Goal: Obtain resource: Download file/media

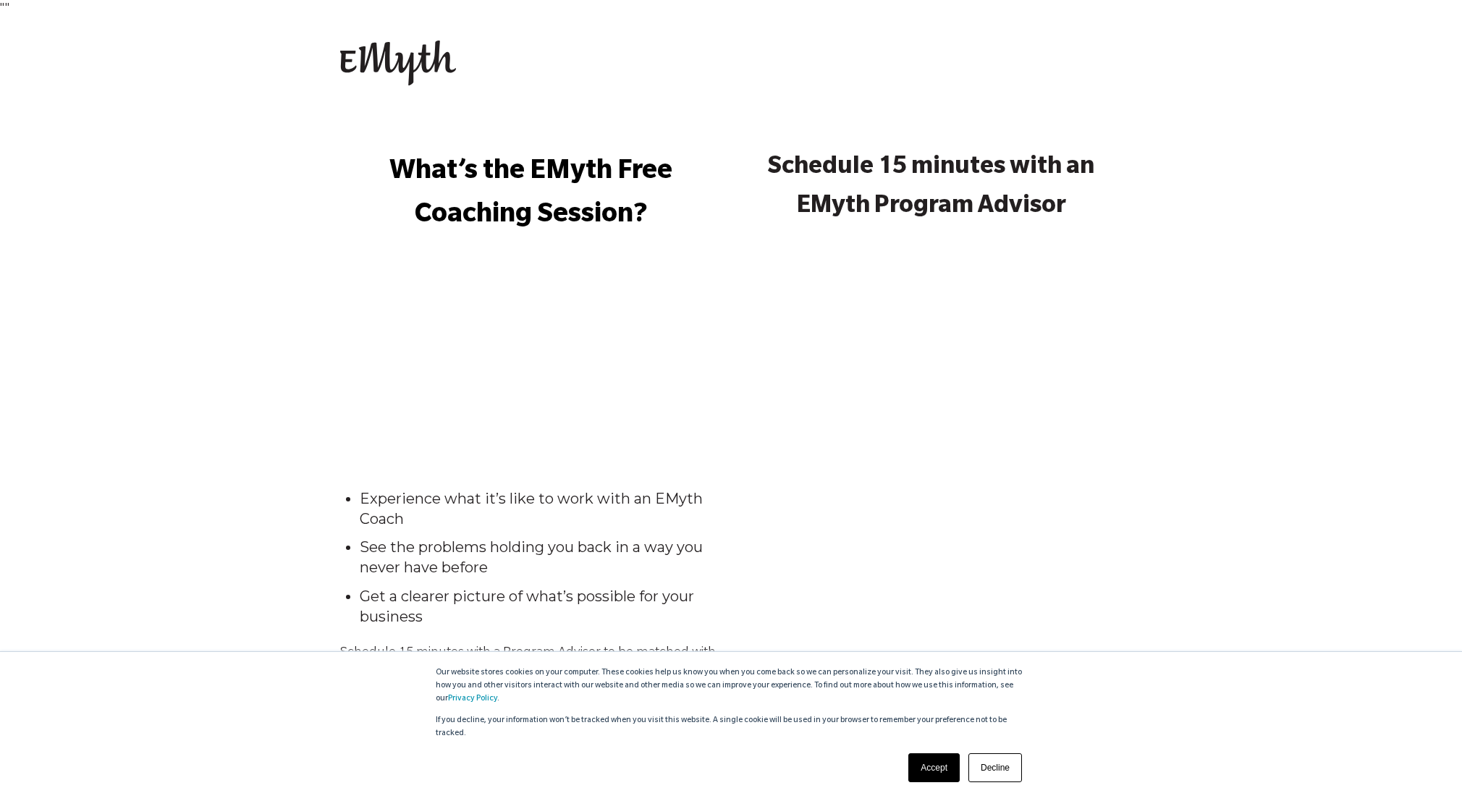
click at [609, 195] on p "What’s the EMyth Free Coaching Session?" at bounding box center [530, 195] width 381 height 87
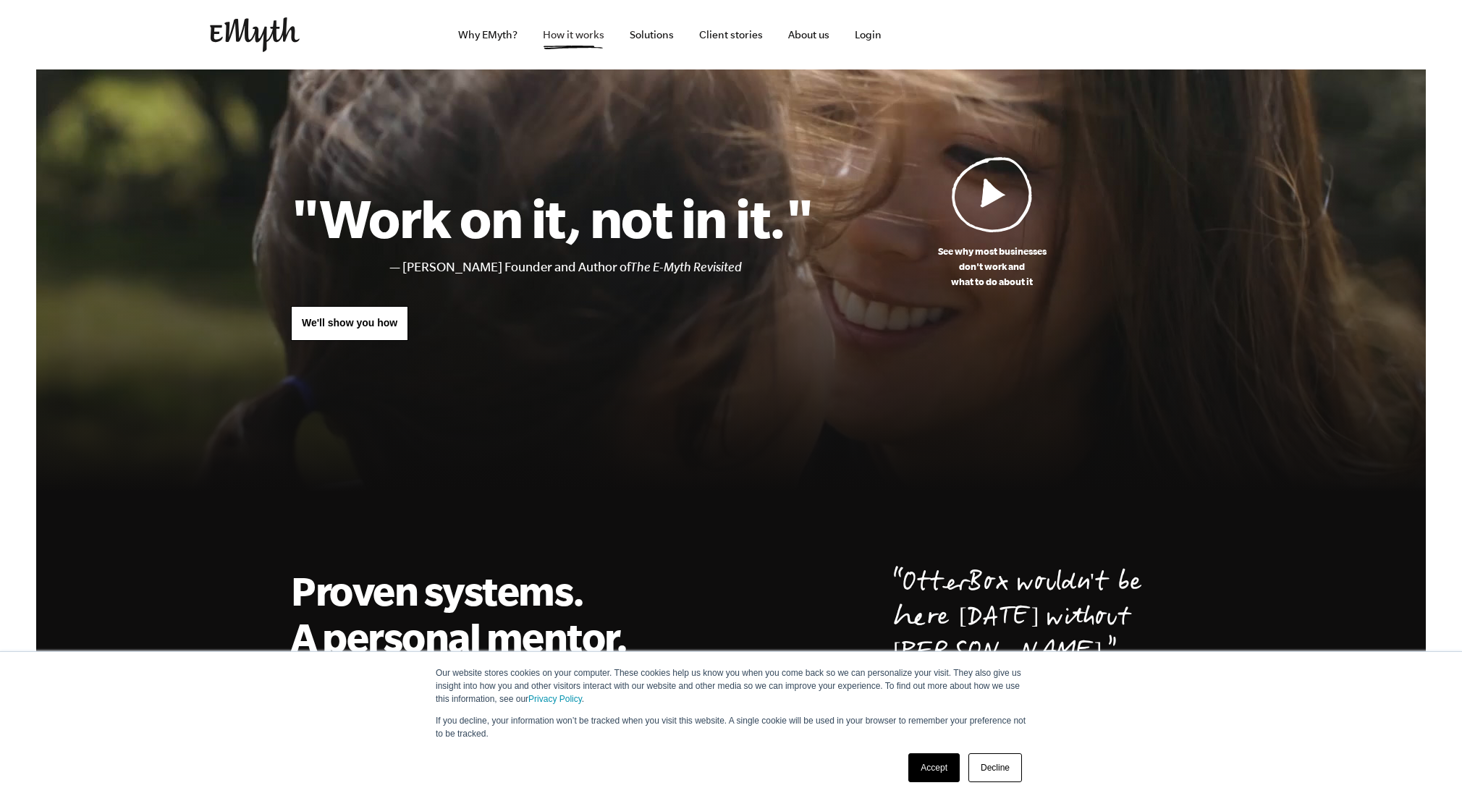
click at [582, 40] on link "How it works" at bounding box center [573, 34] width 85 height 69
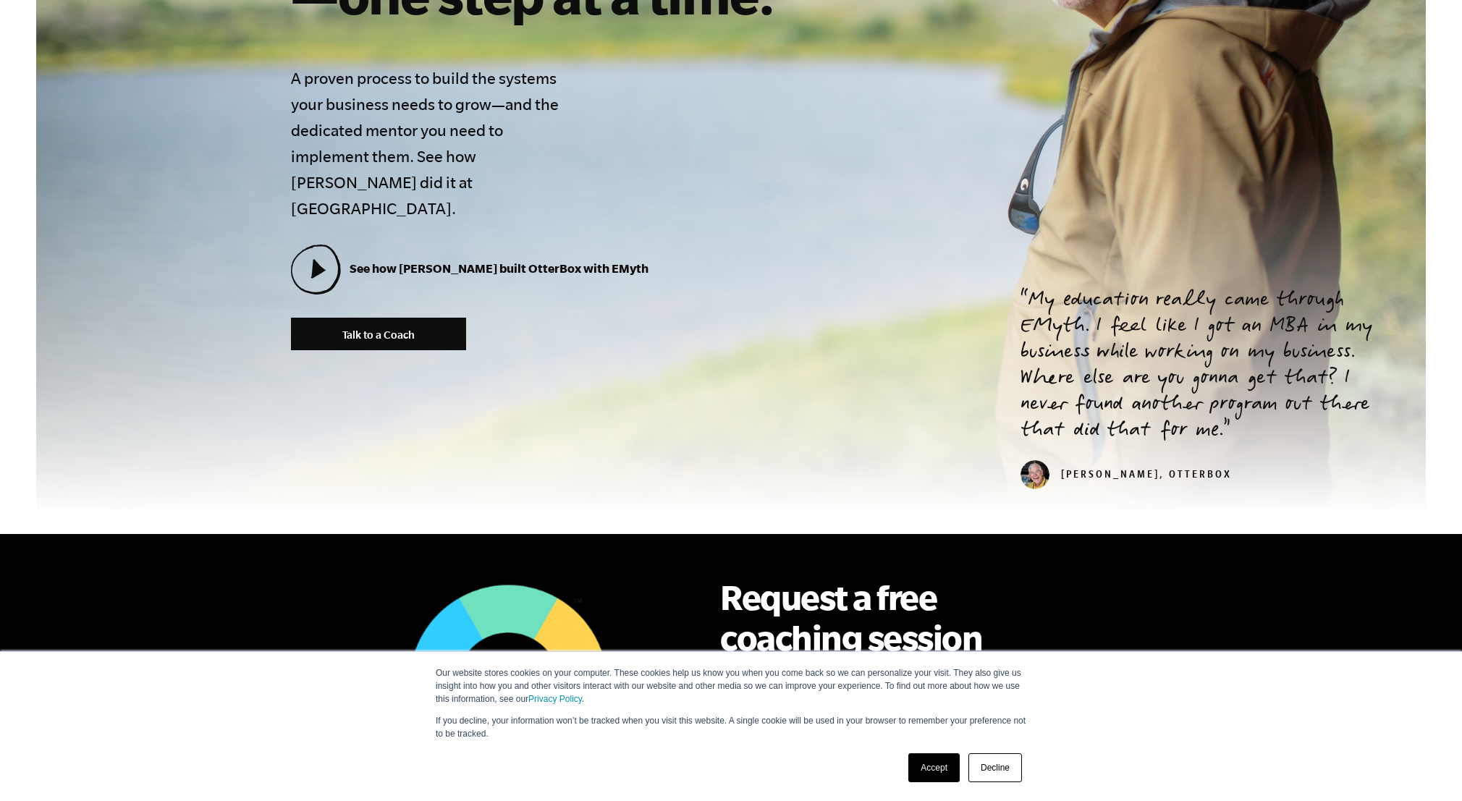
scroll to position [420, 0]
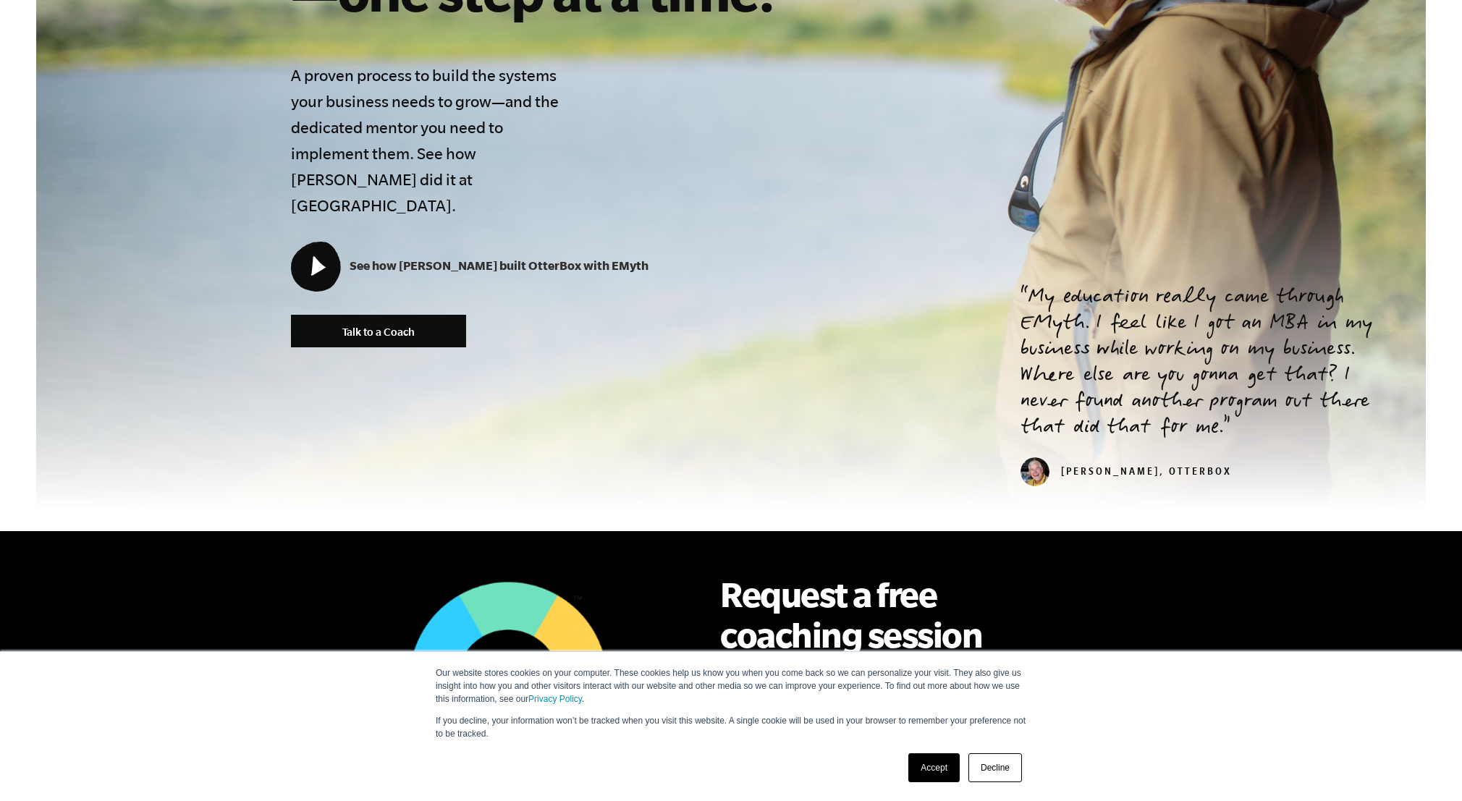
click at [318, 256] on icon at bounding box center [318, 266] width 15 height 20
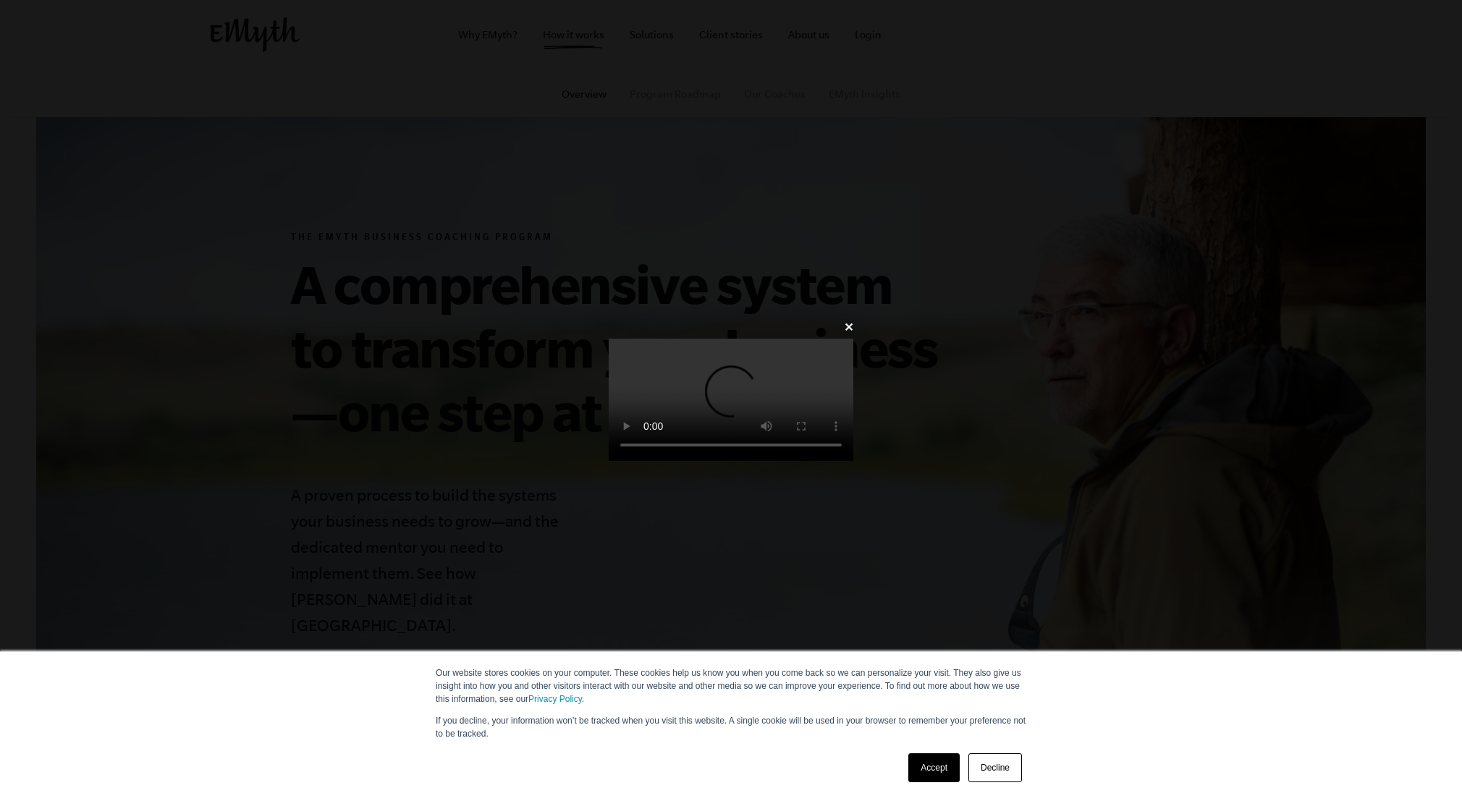
scroll to position [420, 0]
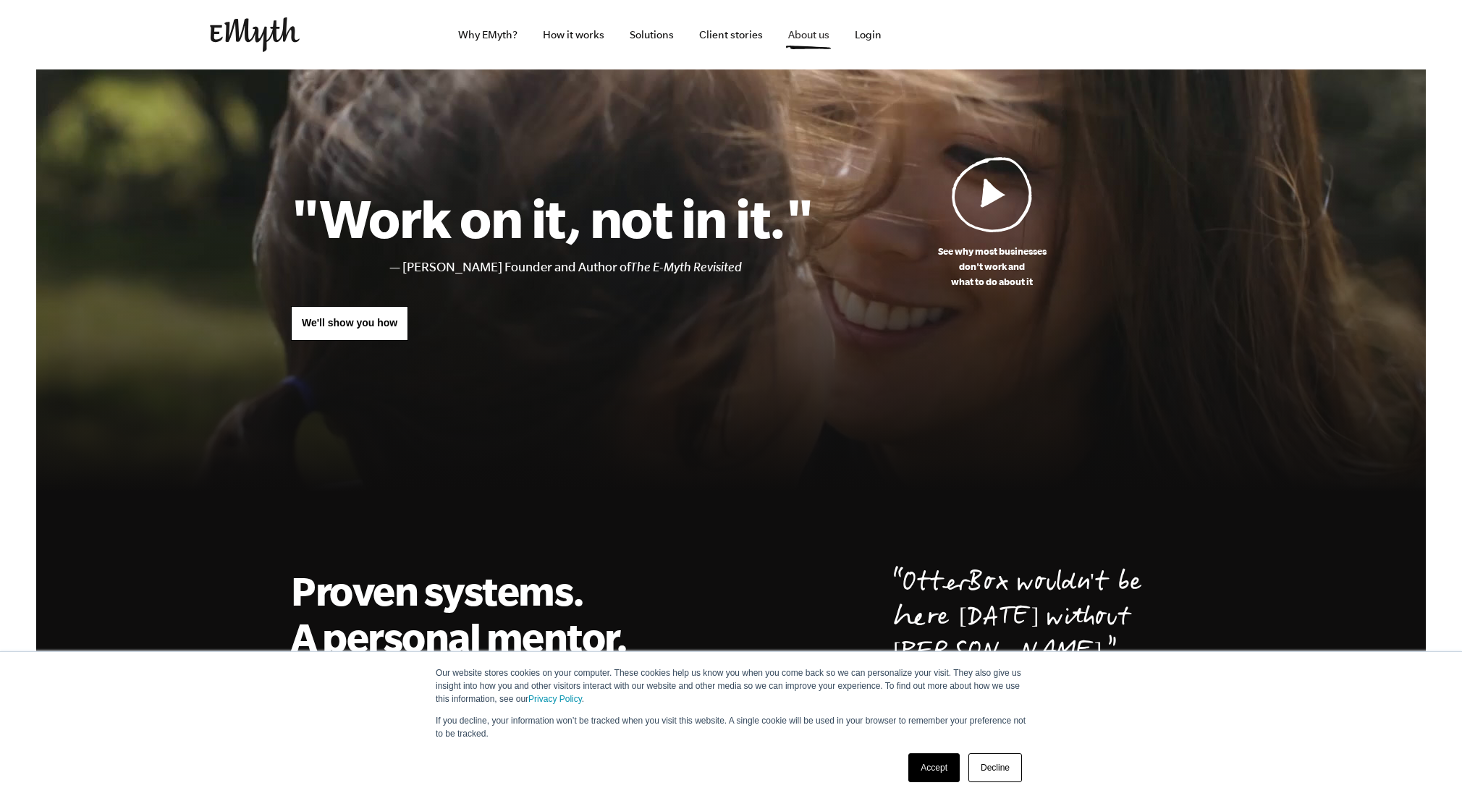
click at [803, 38] on link "About us" at bounding box center [808, 34] width 64 height 69
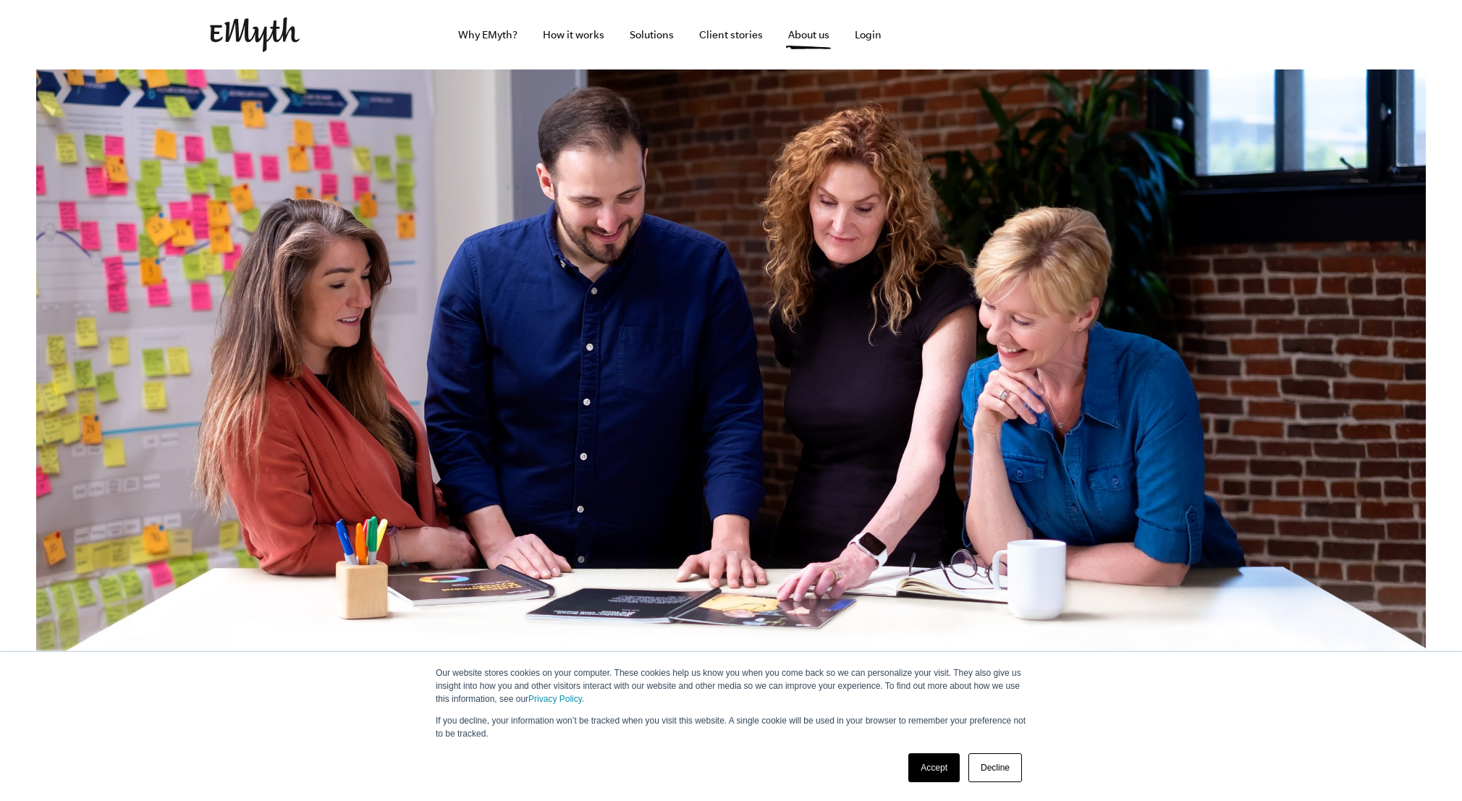
click at [938, 767] on link "Accept" at bounding box center [933, 767] width 51 height 29
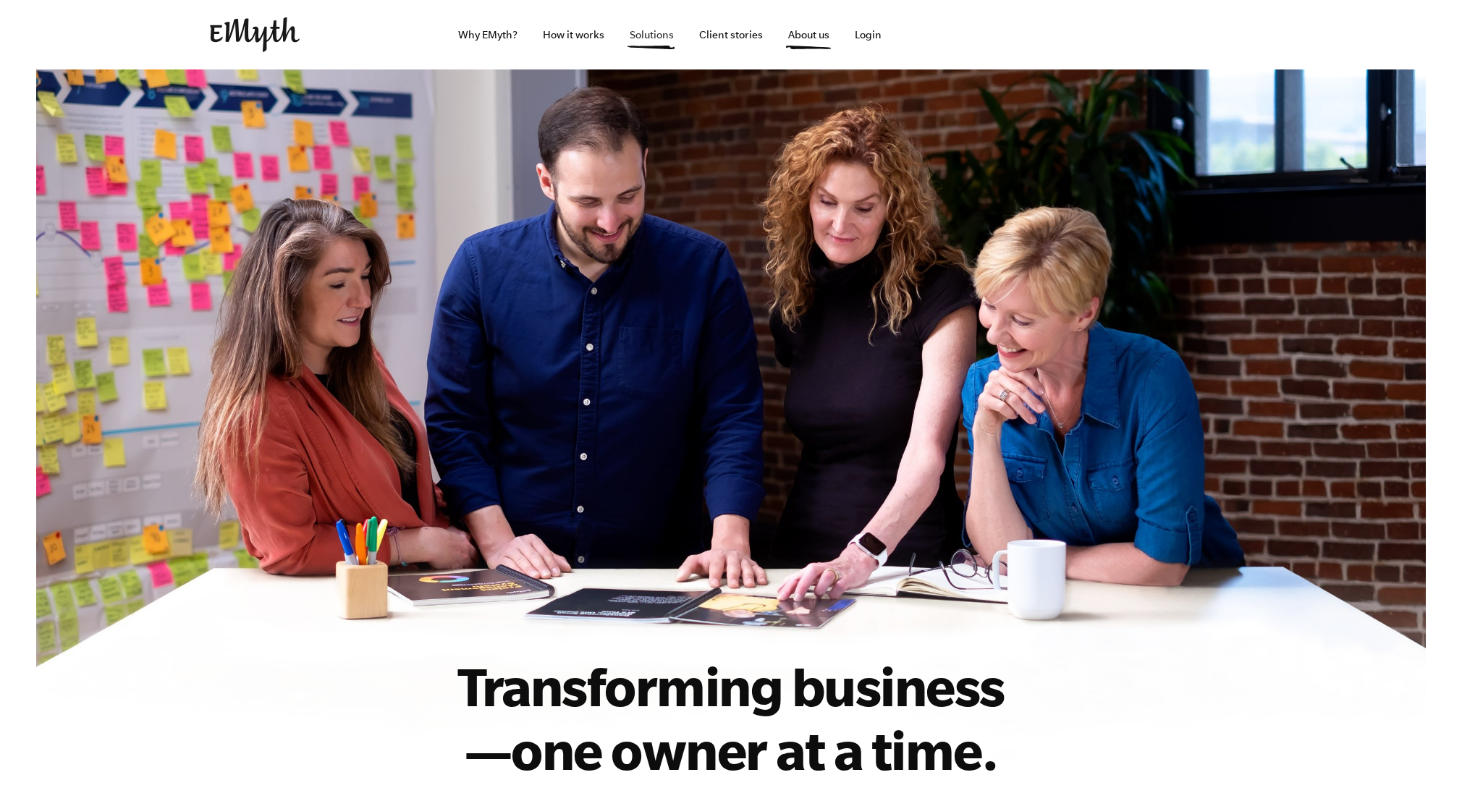
click at [643, 35] on link "Solutions" at bounding box center [651, 34] width 67 height 69
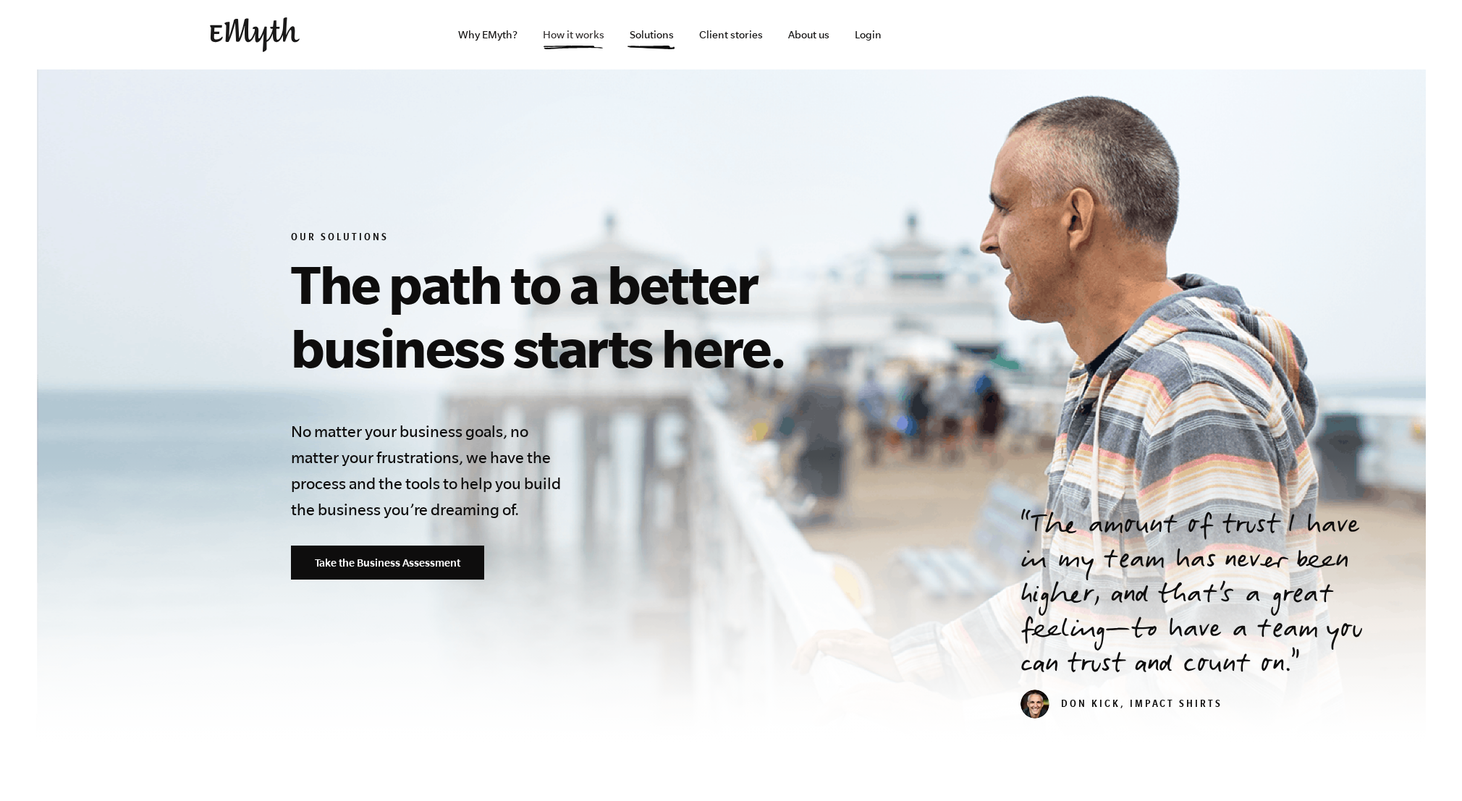
click at [579, 40] on link "How it works" at bounding box center [573, 34] width 85 height 69
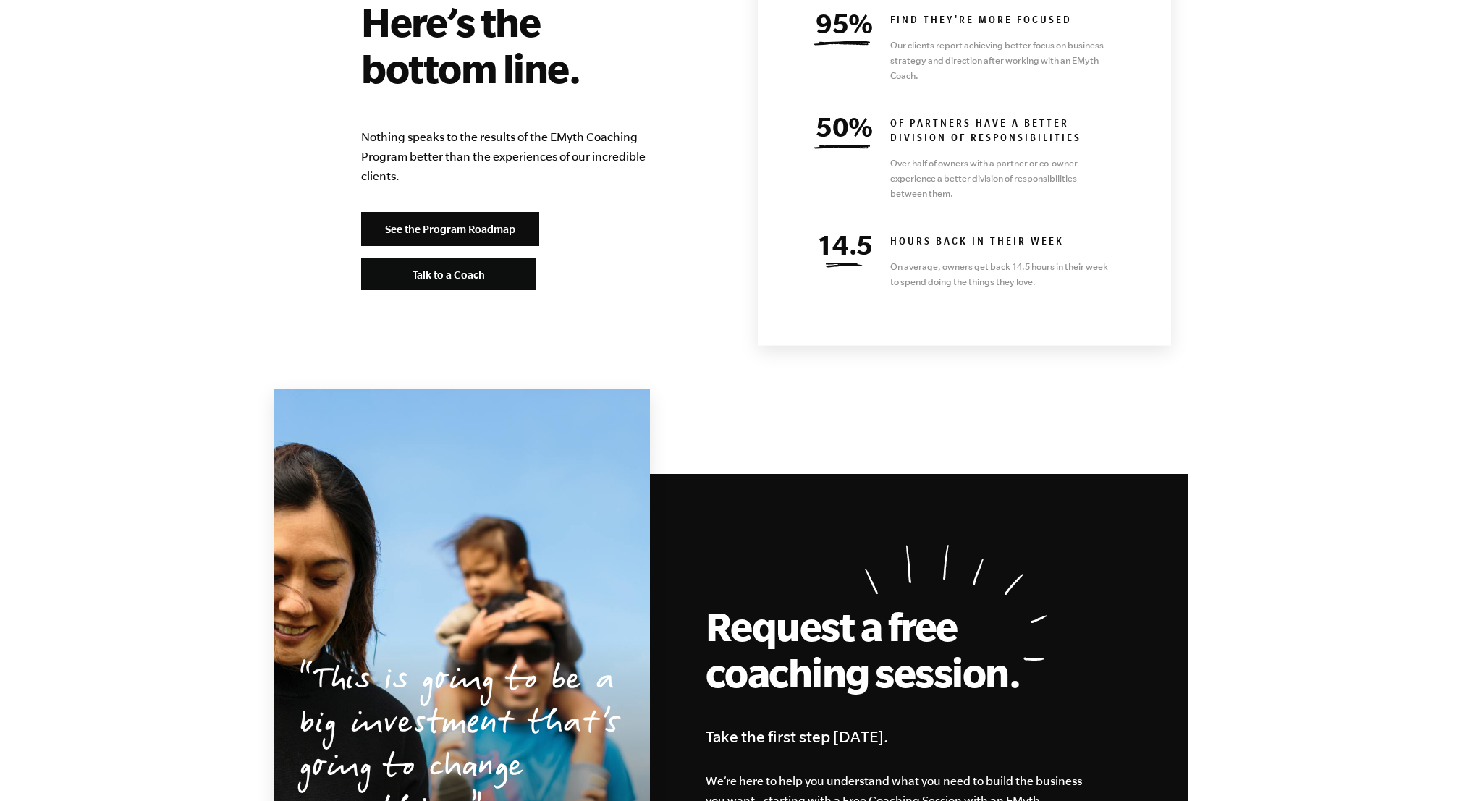
scroll to position [6399, 0]
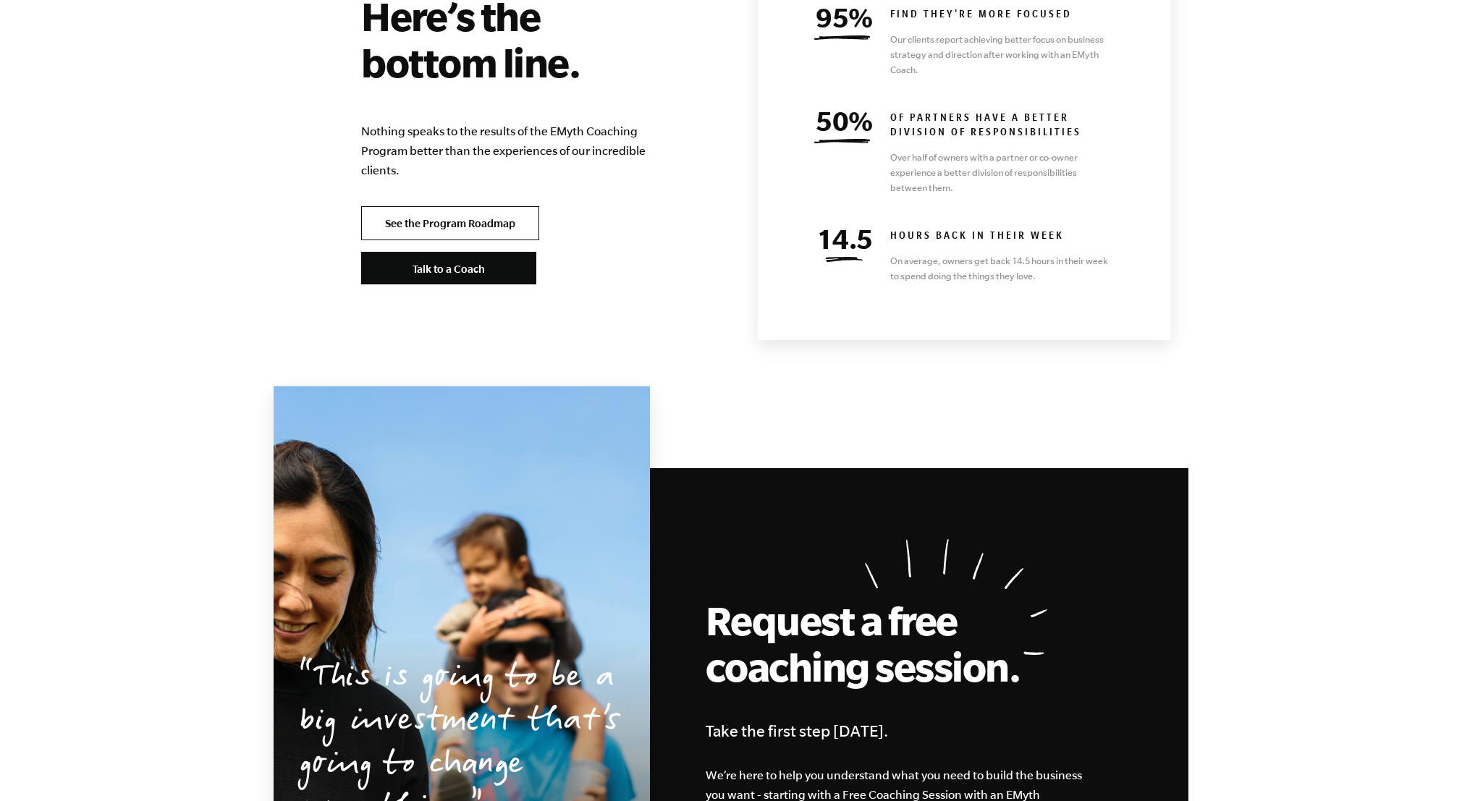
click at [447, 206] on link "See the Program Roadmap" at bounding box center [450, 223] width 178 height 35
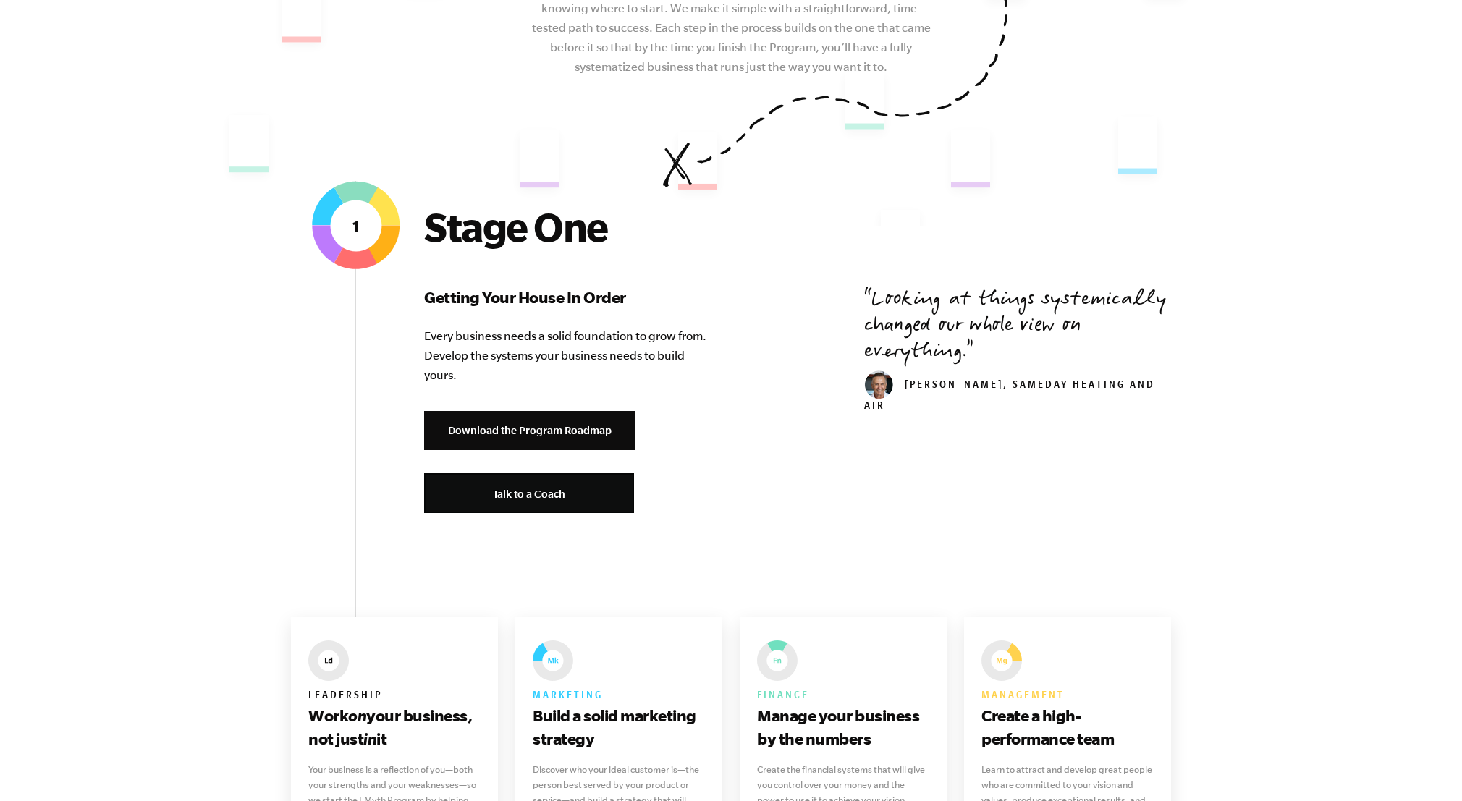
scroll to position [491, 0]
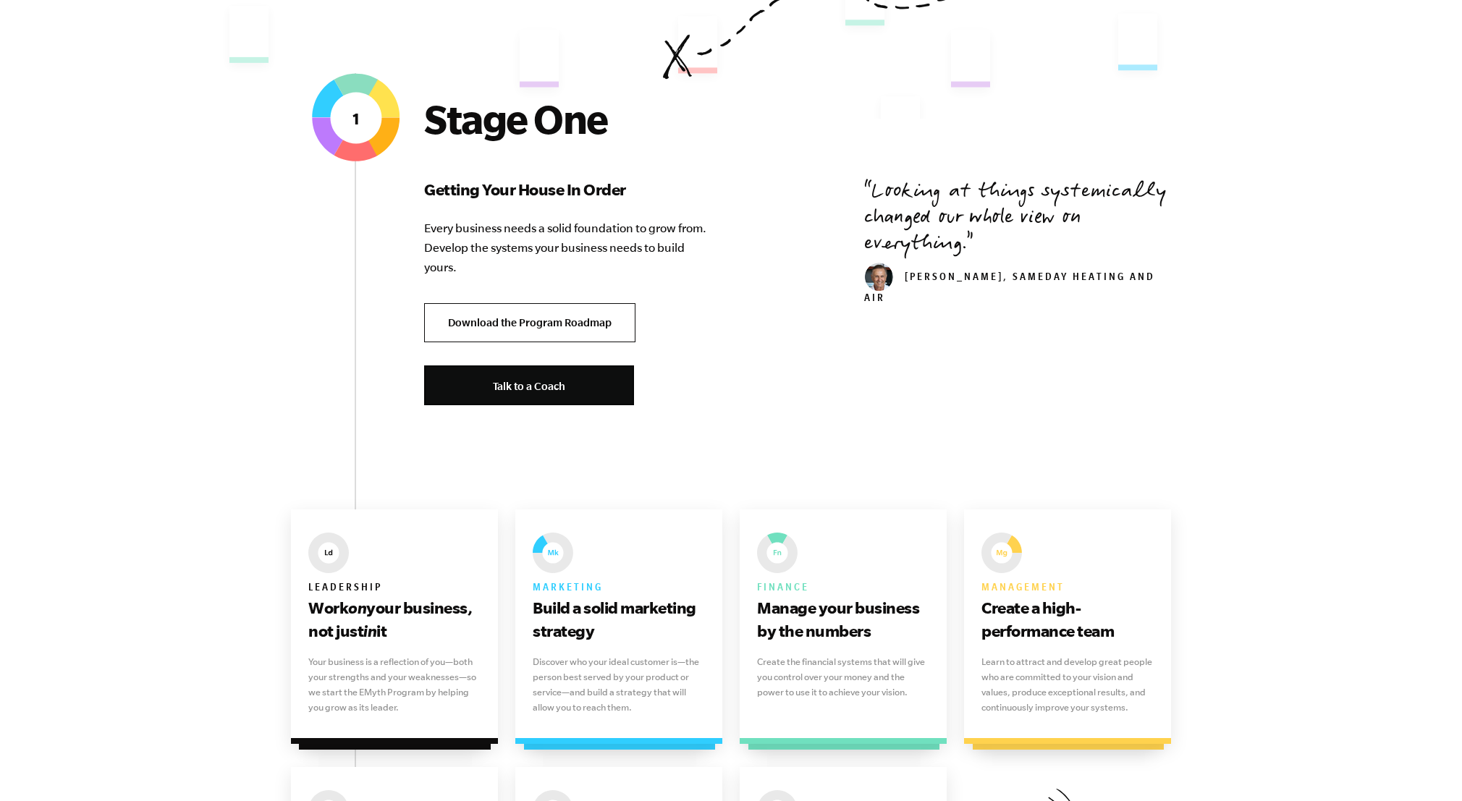
click at [530, 320] on link "Download the Program Roadmap" at bounding box center [529, 323] width 211 height 40
click at [522, 322] on link "Download the Program Roadmap" at bounding box center [529, 323] width 211 height 40
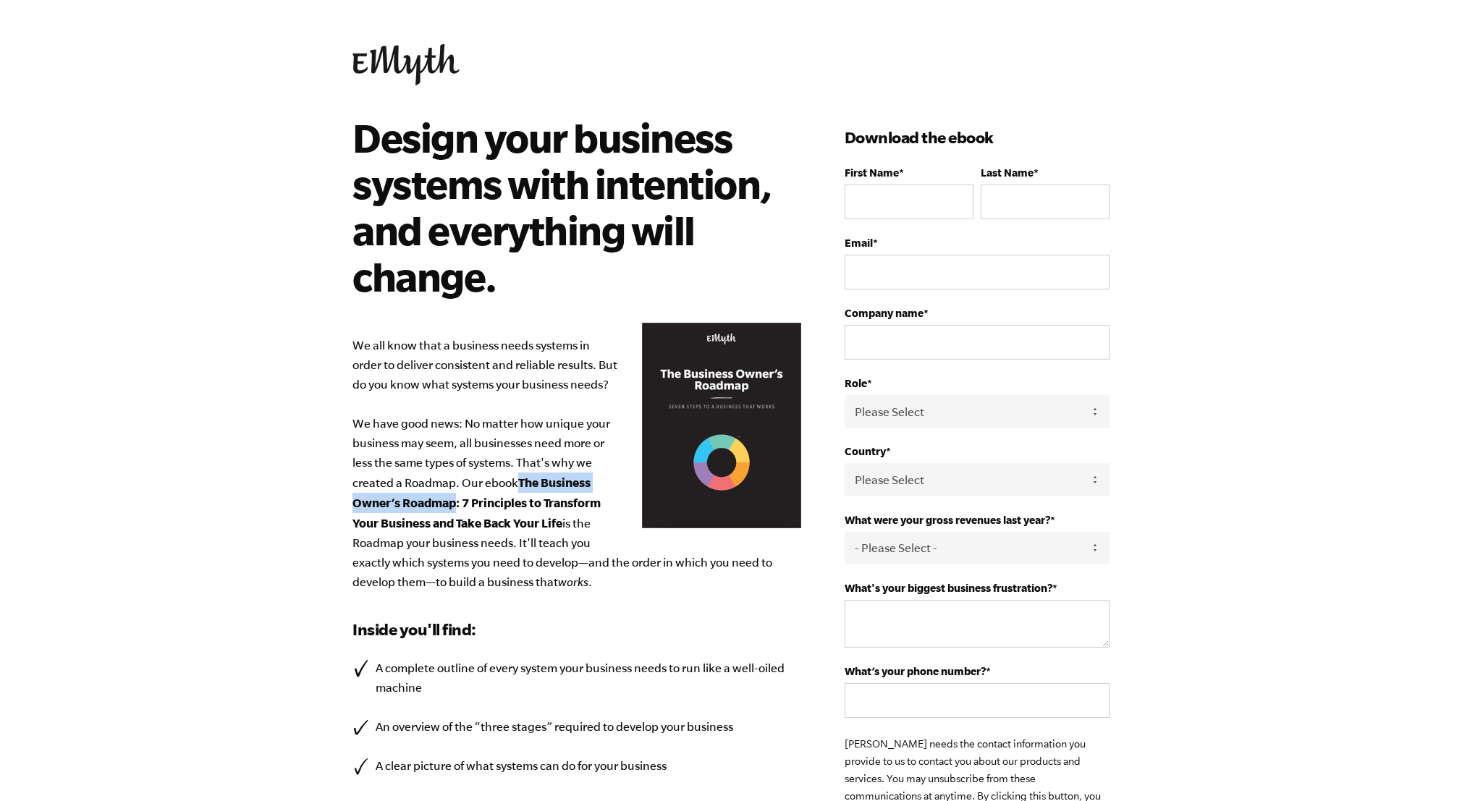
drag, startPoint x: 517, startPoint y: 482, endPoint x: 454, endPoint y: 500, distance: 66.2
click at [454, 500] on p "We all know that a business needs systems in order to deliver consistent and re…" at bounding box center [576, 464] width 449 height 256
copy b "The Business Owner’s Roadmap"
